Goal: Information Seeking & Learning: Learn about a topic

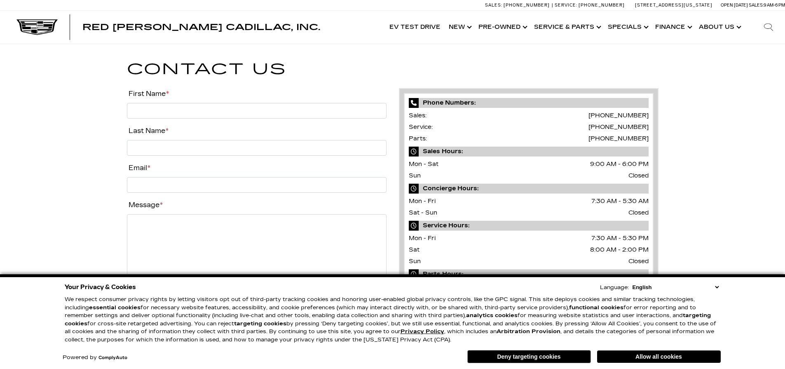
click at [459, 26] on link "Show New" at bounding box center [460, 27] width 30 height 33
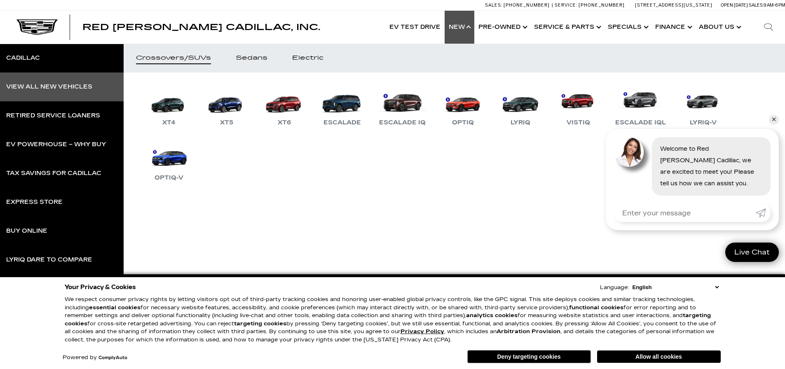
click at [72, 87] on div "View All New Vehicles" at bounding box center [49, 87] width 86 height 6
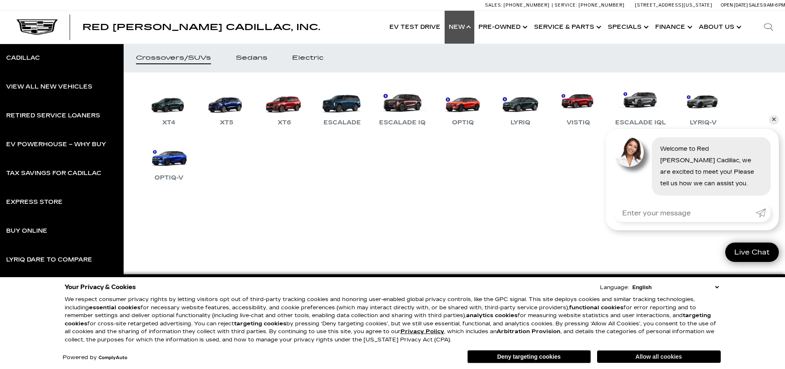
click at [644, 355] on button "Allow all cookies" at bounding box center [659, 357] width 124 height 12
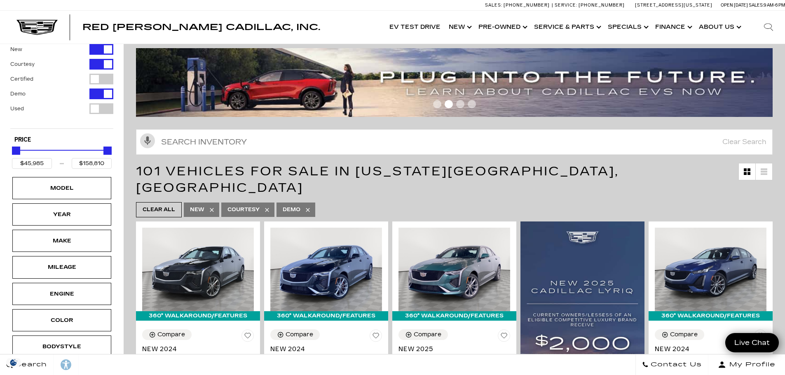
scroll to position [124, 0]
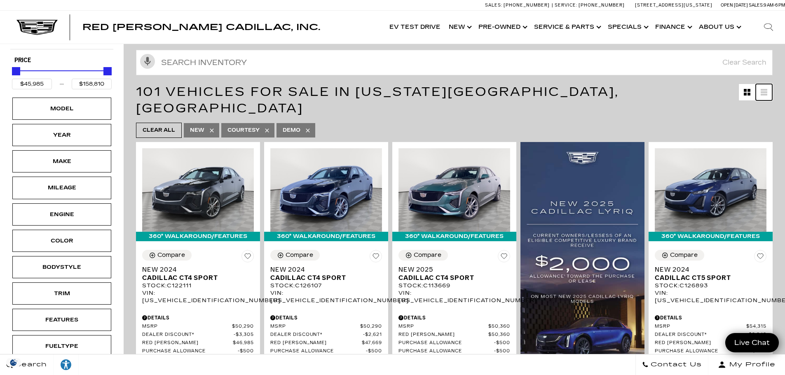
click at [765, 94] on link at bounding box center [764, 92] width 16 height 16
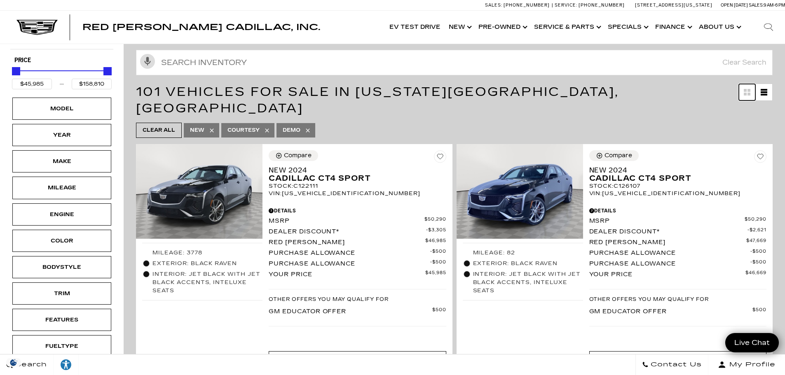
click at [750, 94] on icon at bounding box center [748, 94] width 3 height 3
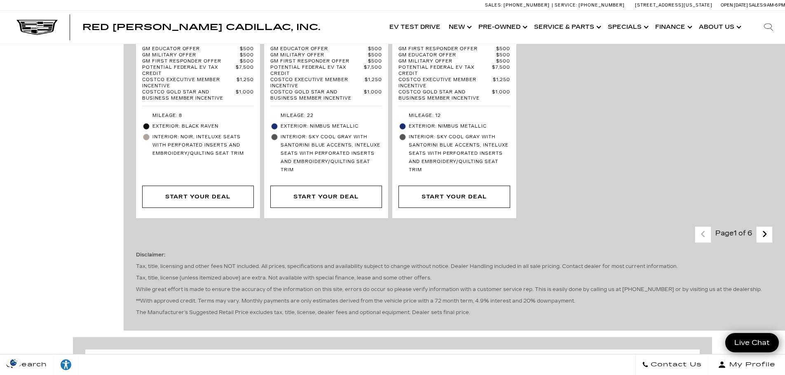
scroll to position [2101, 0]
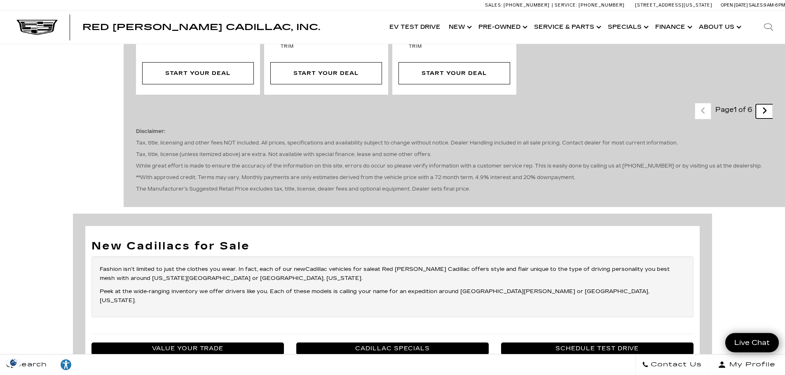
click at [767, 104] on icon "next page" at bounding box center [764, 110] width 5 height 13
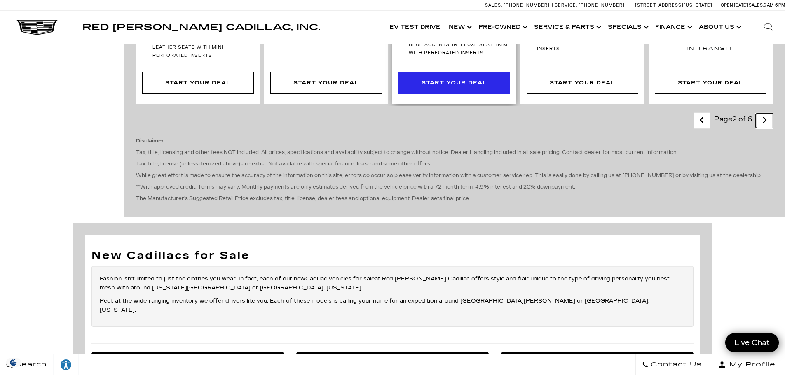
scroll to position [1607, 0]
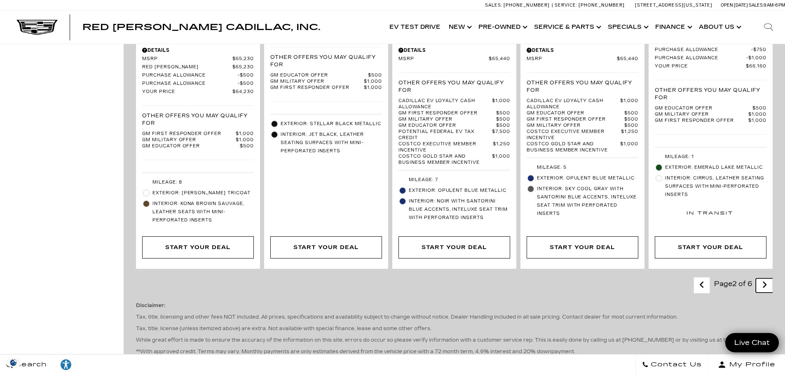
click at [767, 279] on icon "next page" at bounding box center [764, 285] width 5 height 13
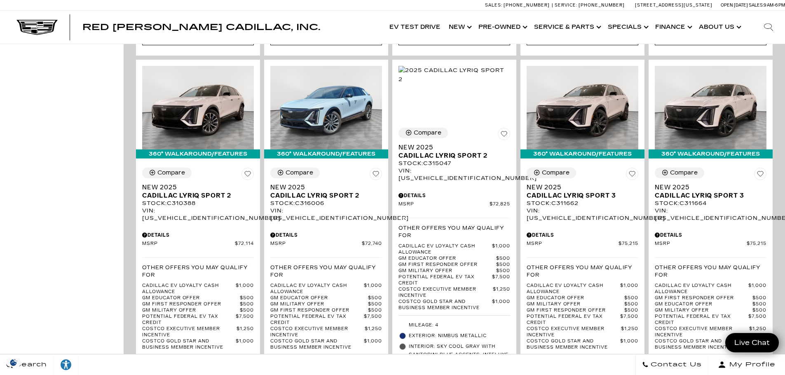
scroll to position [1689, 0]
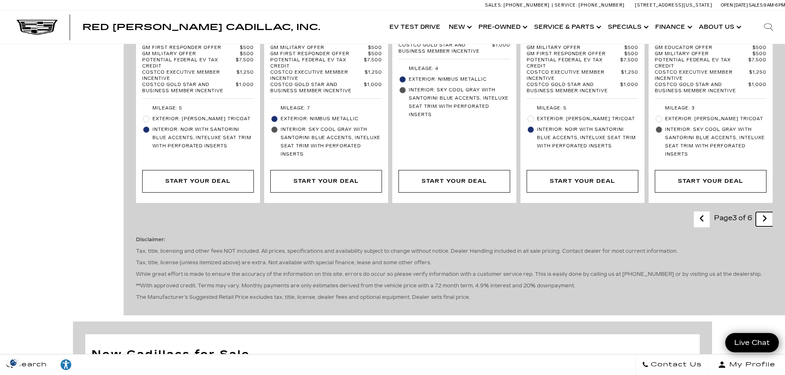
click at [773, 212] on link "Next" at bounding box center [765, 219] width 18 height 14
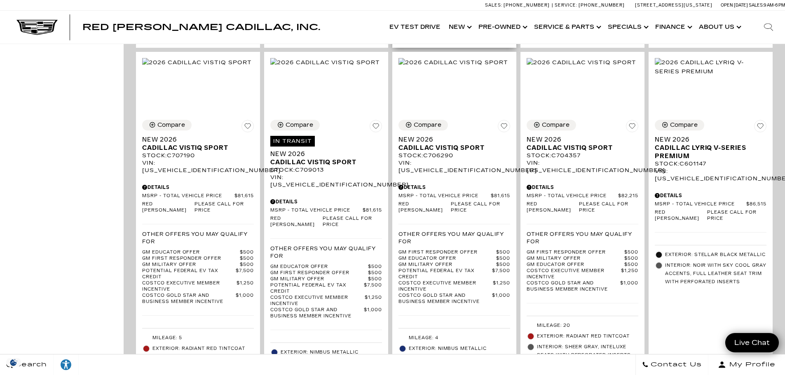
scroll to position [1689, 0]
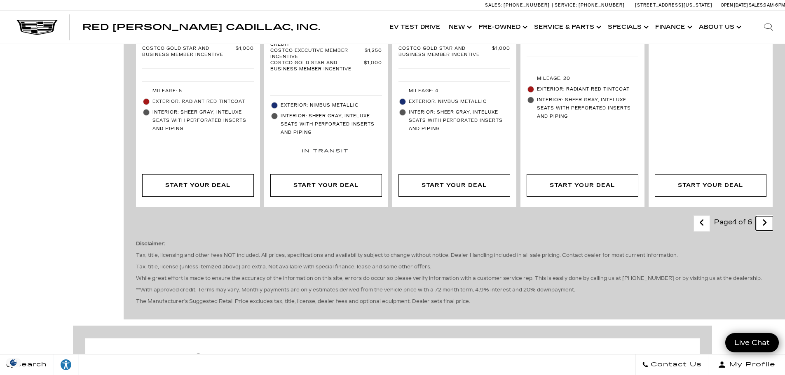
click at [767, 216] on icon "next page" at bounding box center [764, 222] width 5 height 13
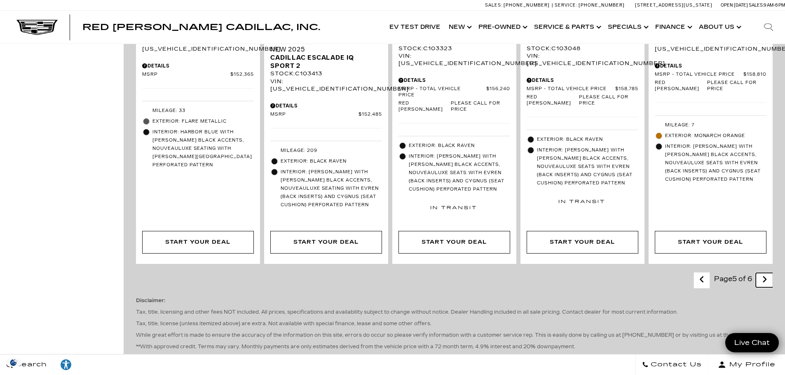
scroll to position [1648, 0]
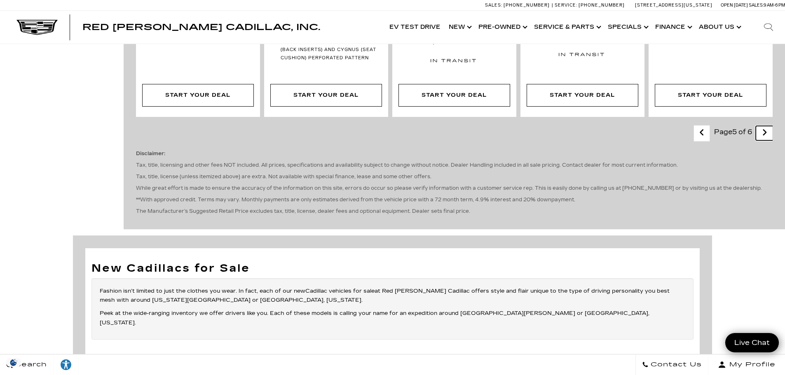
click at [766, 126] on link "Next" at bounding box center [765, 133] width 18 height 14
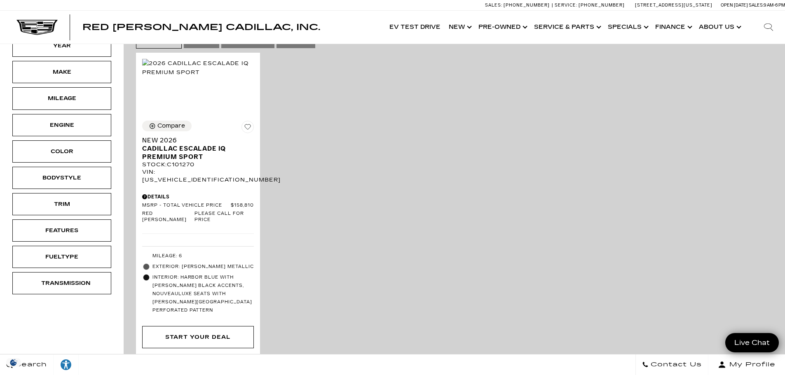
scroll to position [178, 0]
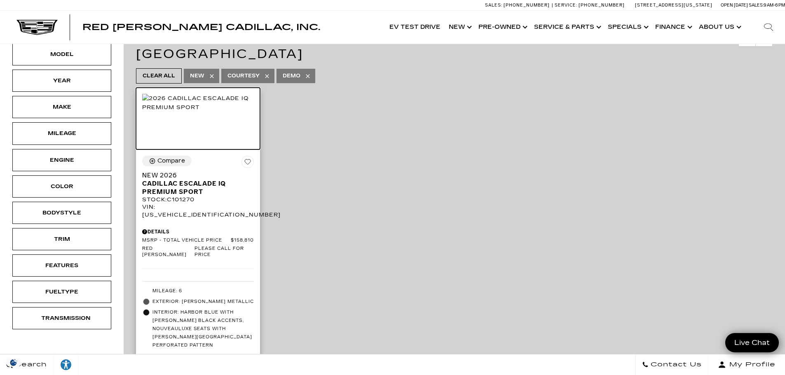
click at [177, 112] on img at bounding box center [198, 103] width 112 height 18
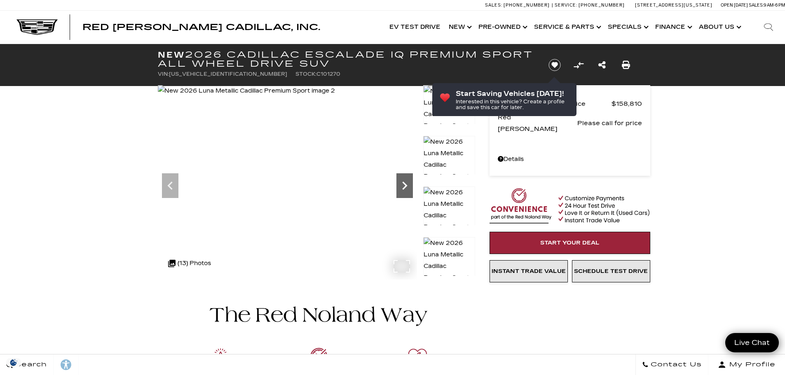
click at [407, 183] on icon "Next" at bounding box center [404, 186] width 16 height 16
click at [406, 185] on icon "Next" at bounding box center [404, 186] width 16 height 16
